Goal: Transaction & Acquisition: Obtain resource

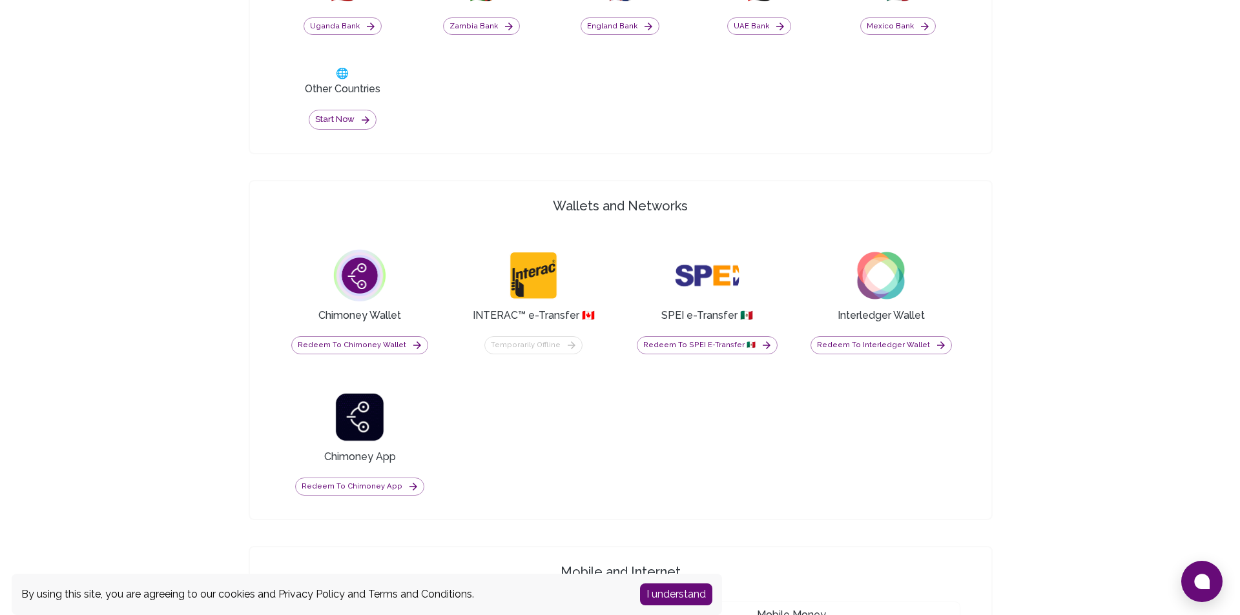
scroll to position [904, 0]
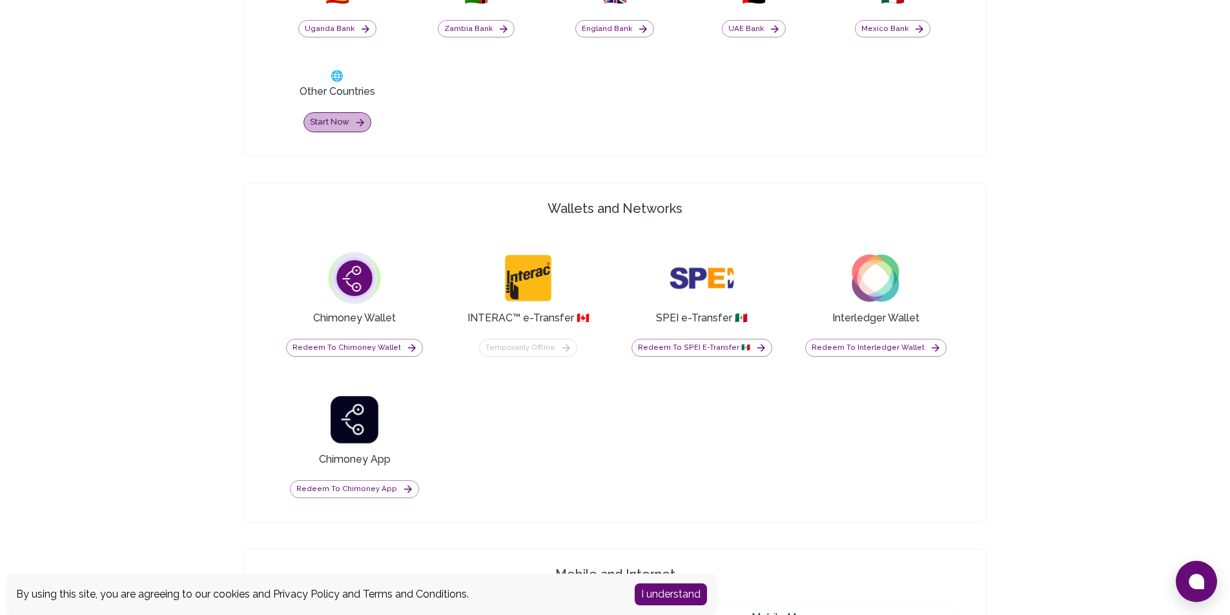
click at [350, 123] on button "Start now" at bounding box center [338, 122] width 68 height 20
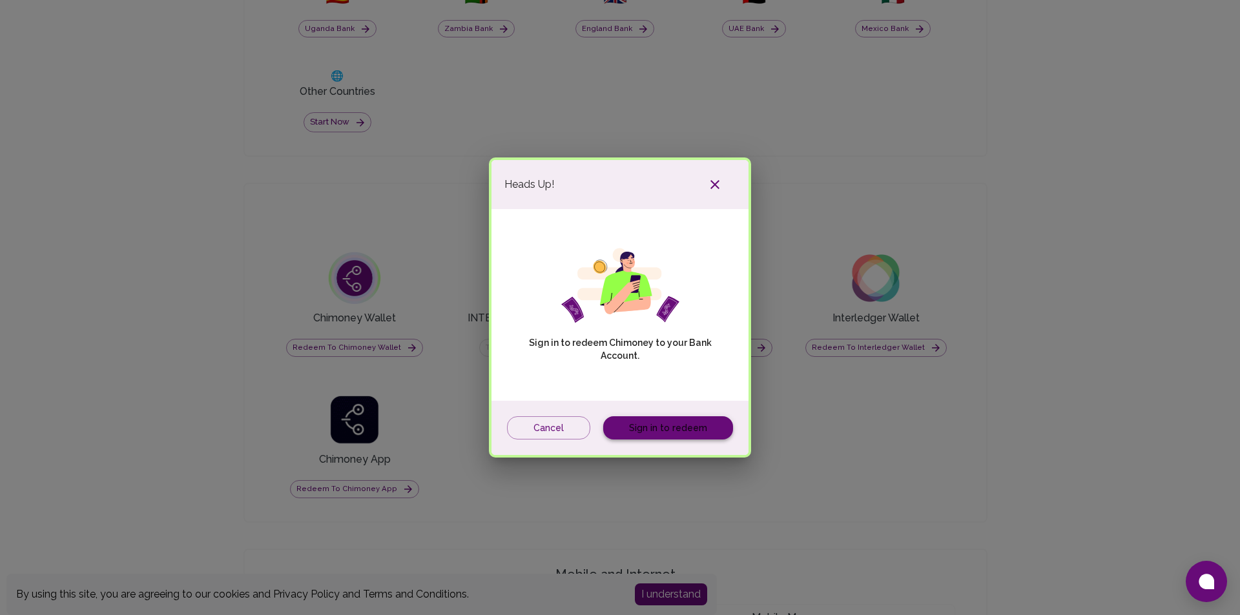
click at [628, 424] on link "Sign in to redeem" at bounding box center [668, 429] width 130 height 24
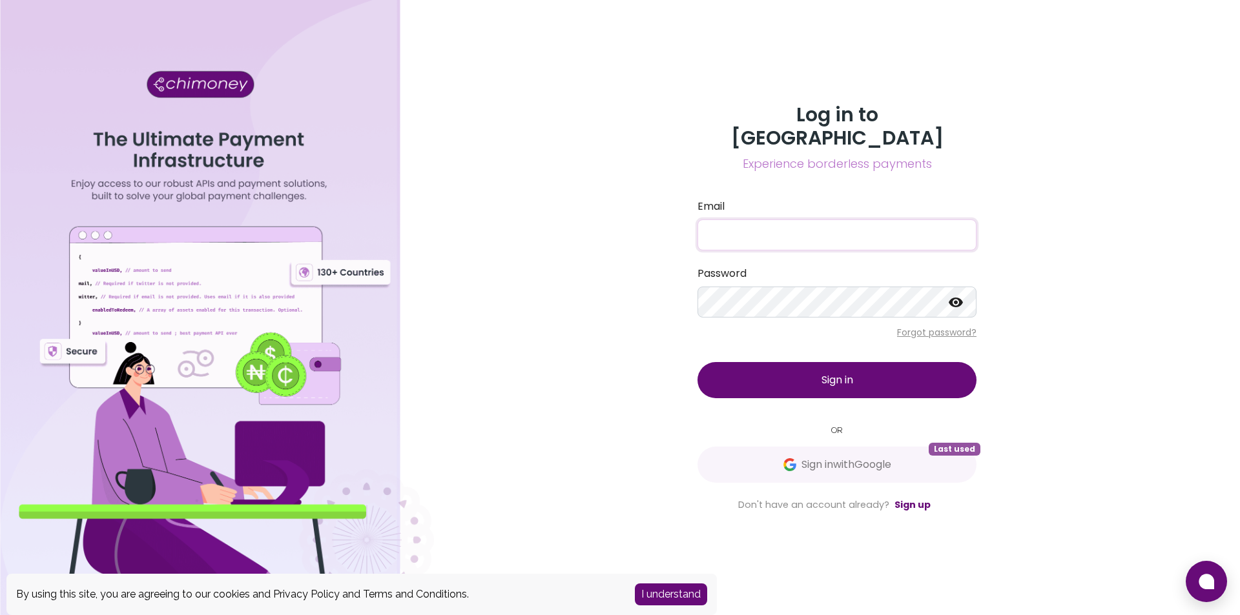
click at [794, 224] on input "Email" at bounding box center [837, 235] width 279 height 31
click at [656, 276] on div "Log in to Chimoney Experience borderless payments Email Password Forgot passwor…" at bounding box center [837, 307] width 806 height 615
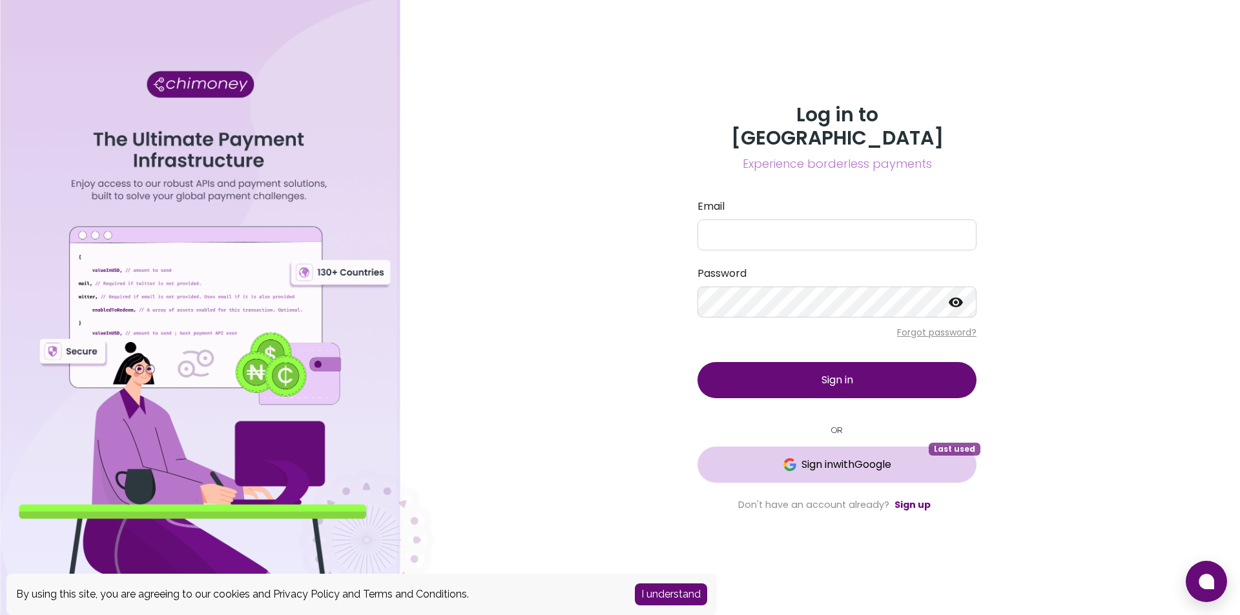
click at [821, 457] on span "Sign in with Google" at bounding box center [846, 465] width 90 height 16
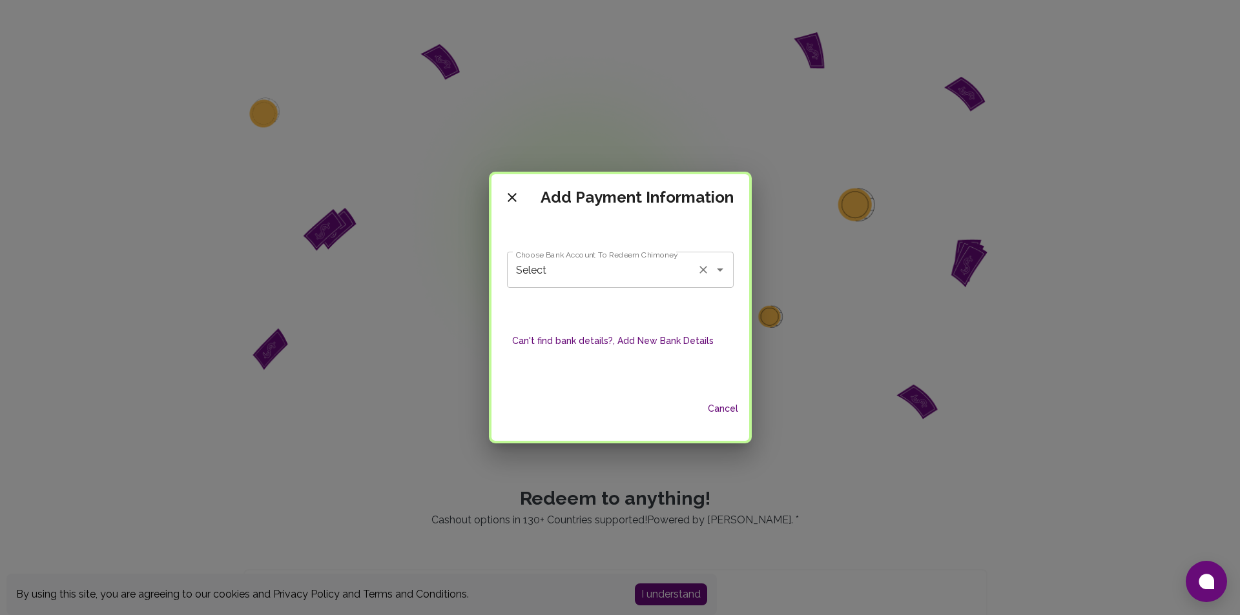
click at [718, 270] on icon "Open" at bounding box center [720, 270] width 6 height 3
click at [644, 302] on span "GOTYME BANK CORPORATION - [PERSON_NAME]" at bounding box center [619, 312] width 223 height 39
type input "GOTYME BANK CORPORATION - [PERSON_NAME]"
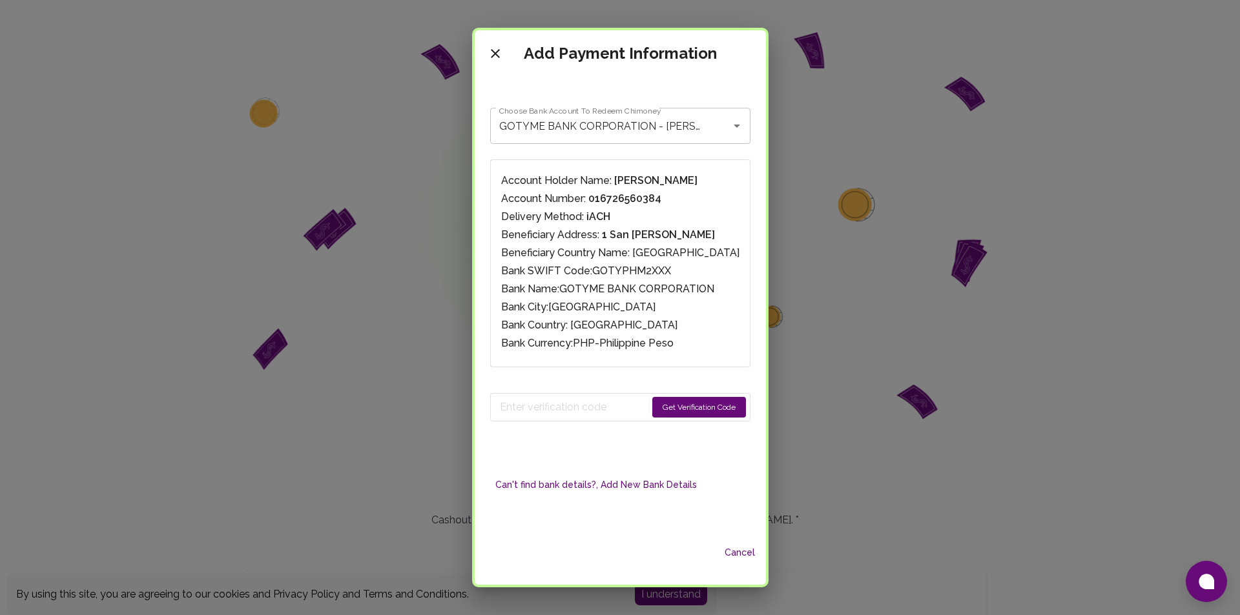
click at [684, 405] on button "Get Verification Code" at bounding box center [699, 407] width 94 height 21
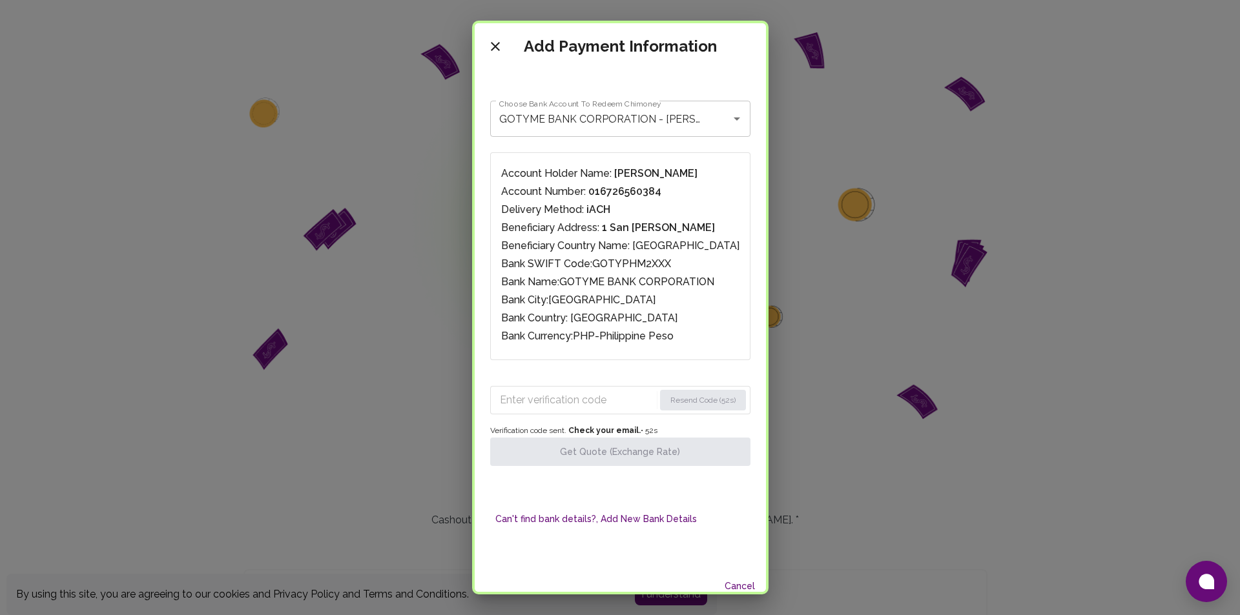
click at [586, 393] on input "Enter verification code" at bounding box center [577, 400] width 154 height 21
click at [588, 397] on input "Enter verification code" at bounding box center [577, 400] width 154 height 21
paste input "0696"
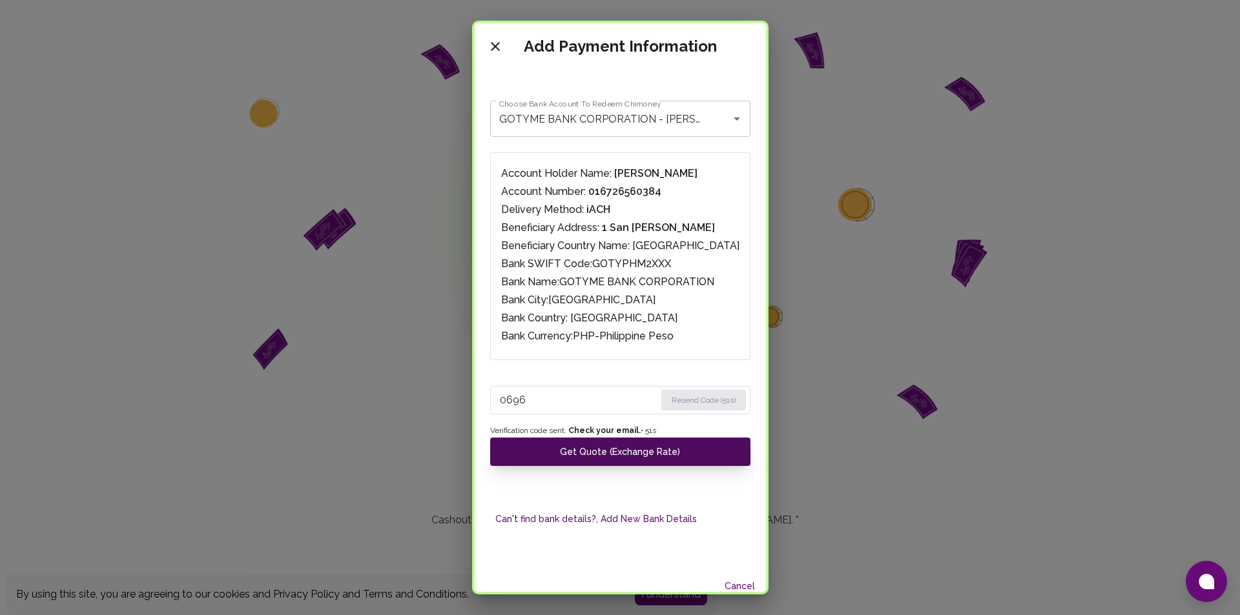
type input "0696"
click at [632, 446] on button "Get Quote (Exchange Rate)" at bounding box center [620, 452] width 260 height 28
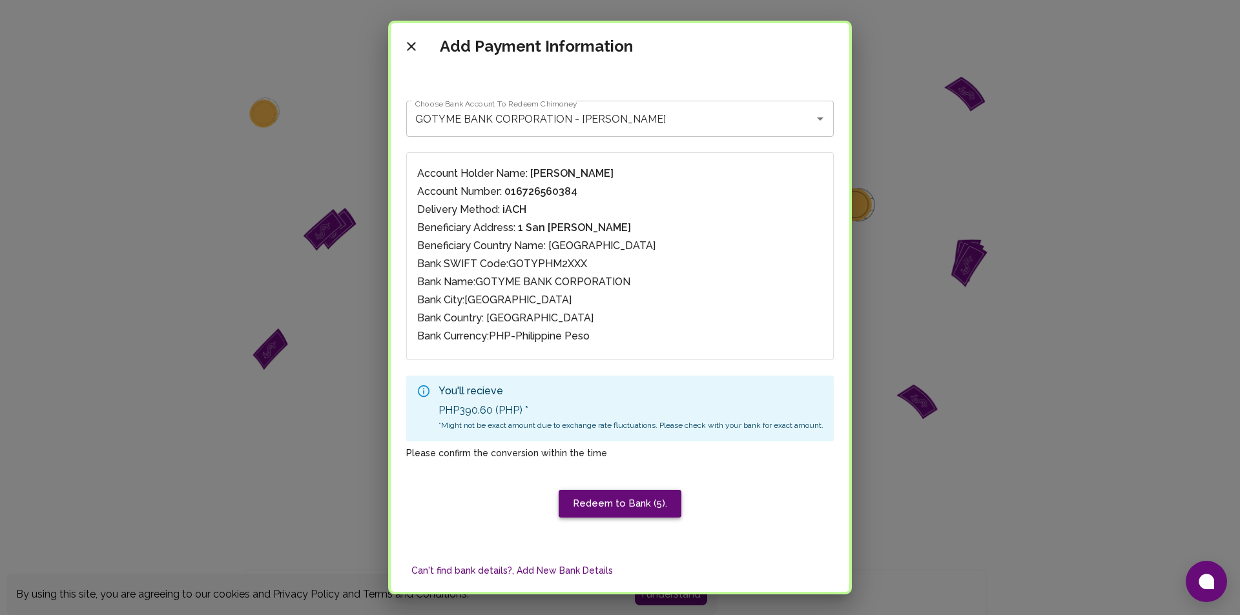
click at [641, 505] on button "Redeem to Bank (5)." at bounding box center [620, 503] width 123 height 27
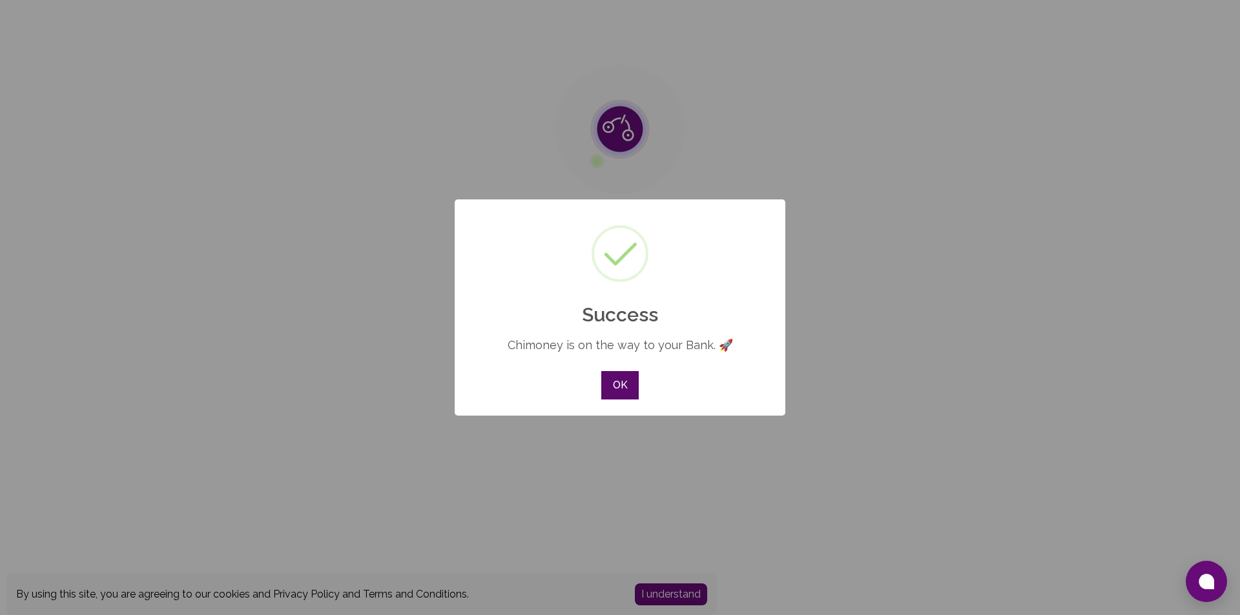
click at [629, 391] on button "OK" at bounding box center [619, 385] width 37 height 28
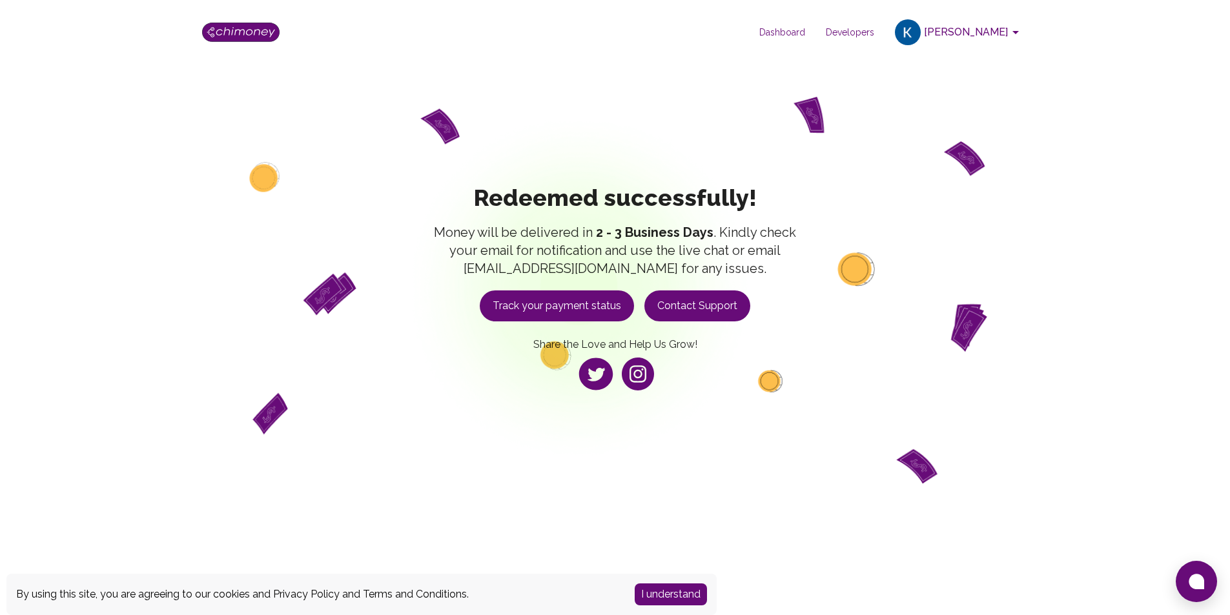
click at [595, 304] on button "Track your payment status" at bounding box center [557, 306] width 154 height 31
